Goal: Obtain resource: Obtain resource

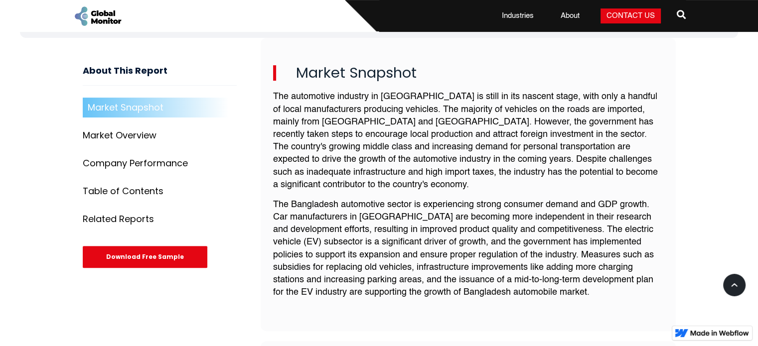
scroll to position [398, 0]
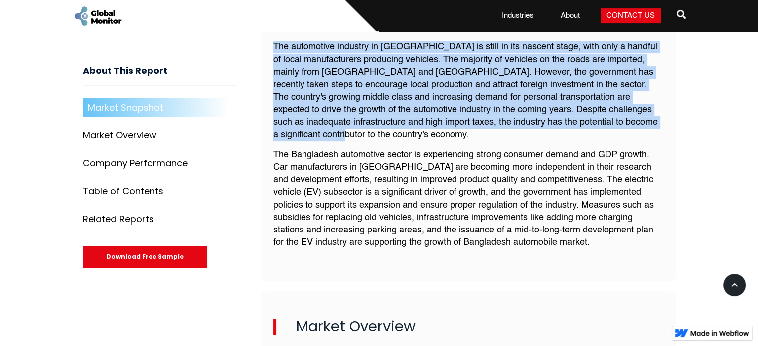
drag, startPoint x: 273, startPoint y: 52, endPoint x: 313, endPoint y: 145, distance: 101.3
click at [313, 141] on p "The automotive industry in [GEOGRAPHIC_DATA] is still in its nascent stage, wit…" at bounding box center [468, 91] width 390 height 101
copy p "The automotive industry in [GEOGRAPHIC_DATA] is still in its nascent stage, wit…"
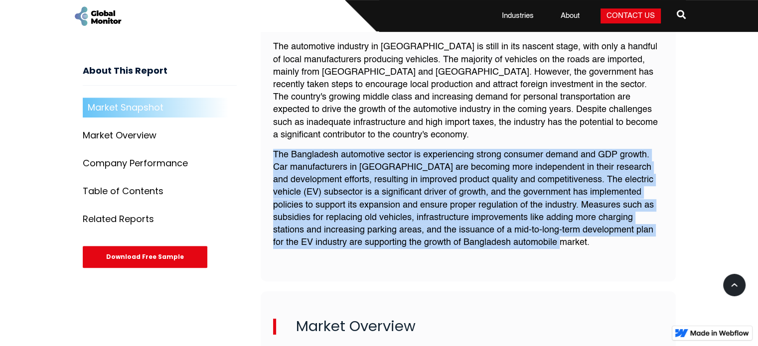
drag, startPoint x: 273, startPoint y: 161, endPoint x: 594, endPoint y: 245, distance: 331.0
click at [594, 245] on p "The Bangladesh automotive sector is experiencing strong consumer demand and GDP…" at bounding box center [468, 199] width 390 height 101
copy p "The Bangladesh automotive sector is experiencing strong consumer demand and GDP…"
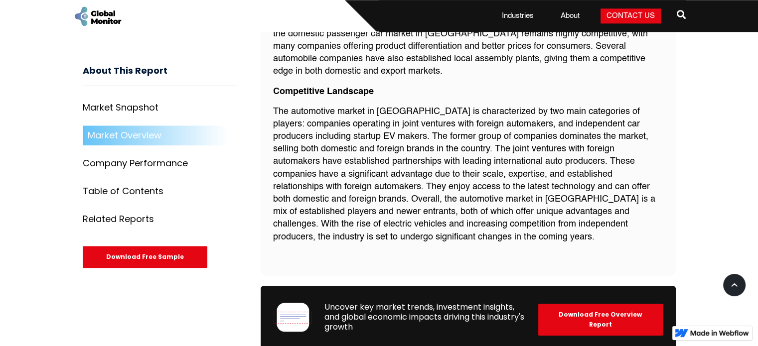
scroll to position [1046, 0]
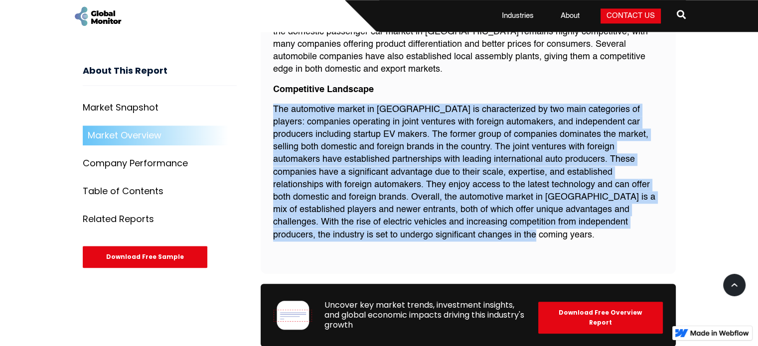
drag, startPoint x: 273, startPoint y: 116, endPoint x: 396, endPoint y: 247, distance: 180.4
click at [396, 242] on p "The automotive market in [GEOGRAPHIC_DATA] is characterized by two main categor…" at bounding box center [468, 173] width 390 height 138
copy p "The automotive market in [GEOGRAPHIC_DATA] is characterized by two main categor…"
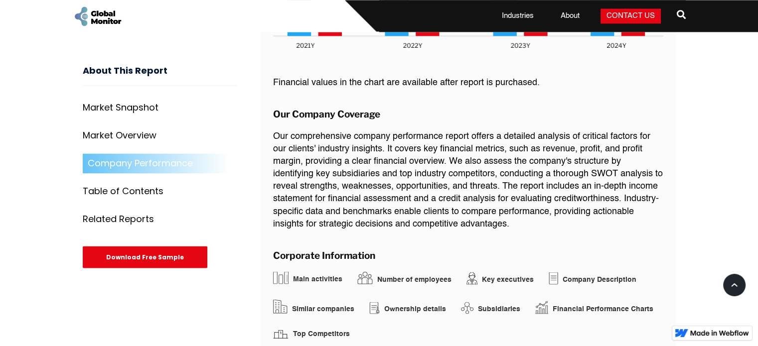
scroll to position [1644, 0]
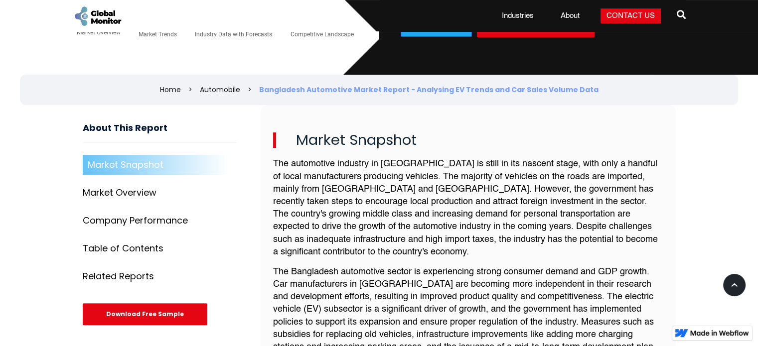
scroll to position [299, 0]
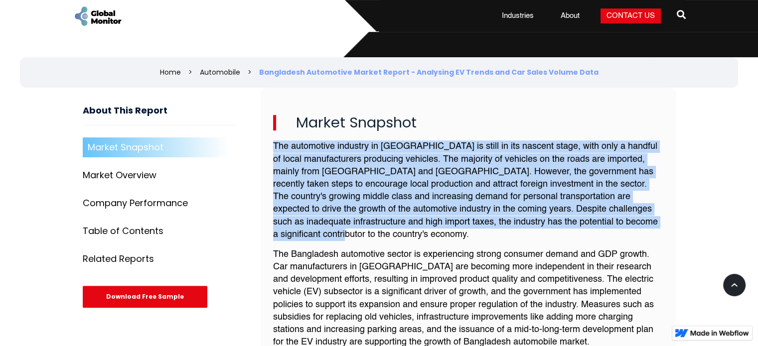
drag, startPoint x: 275, startPoint y: 153, endPoint x: 318, endPoint y: 242, distance: 98.7
click at [318, 241] on p "The automotive industry in [GEOGRAPHIC_DATA] is still in its nascent stage, wit…" at bounding box center [468, 190] width 390 height 101
copy p "The automotive industry in [GEOGRAPHIC_DATA] is still in its nascent stage, wit…"
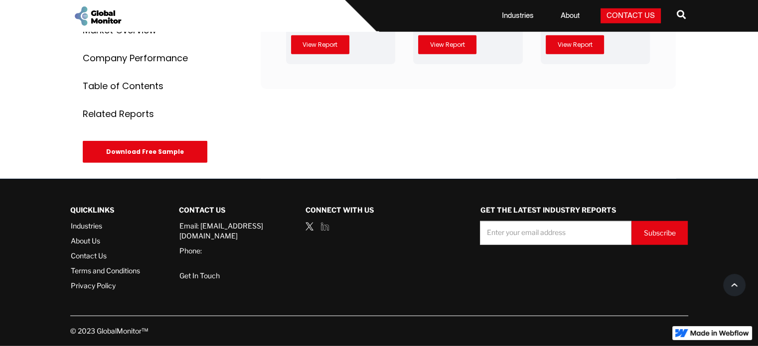
scroll to position [2323, 0]
